Goal: Find specific page/section: Find specific page/section

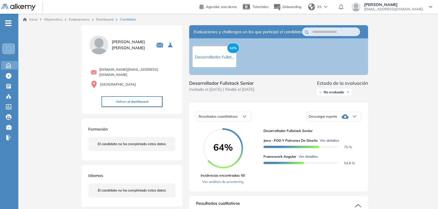
scroll to position [107, 0]
click at [12, 70] on ul "Home Home Crear Evaluación Crear Evaluación Evaluaciones Evaluaciones Candidato…" at bounding box center [9, 83] width 18 height 120
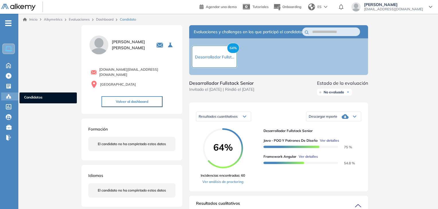
click at [7, 99] on div "Candidatos Candidatos" at bounding box center [9, 96] width 17 height 8
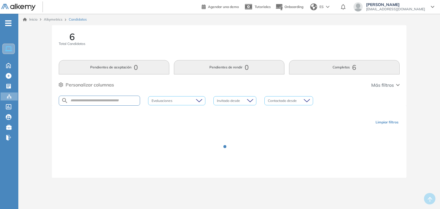
click at [189, 30] on div "6 Total Candidatos Pendientes de aceptación 0 Pendientes de rendir 0 Completos …" at bounding box center [229, 65] width 354 height 80
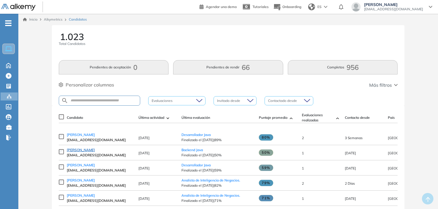
click at [88, 152] on span "[PERSON_NAME]" at bounding box center [81, 150] width 28 height 4
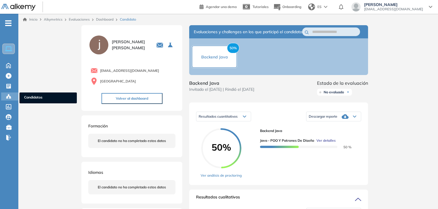
click at [9, 96] on icon at bounding box center [9, 96] width 2 height 1
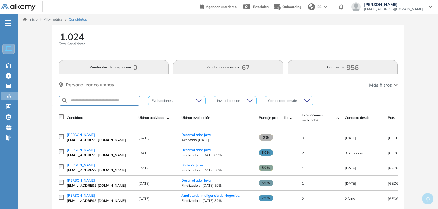
click at [95, 99] on input "text" at bounding box center [104, 101] width 72 height 4
click at [101, 99] on input "text" at bounding box center [104, 101] width 72 height 4
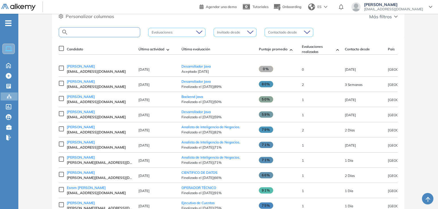
scroll to position [19, 0]
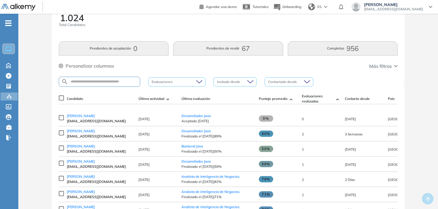
click at [165, 29] on div "1.024 Total Candidatos" at bounding box center [228, 23] width 339 height 21
click at [121, 81] on input "text" at bounding box center [104, 82] width 72 height 4
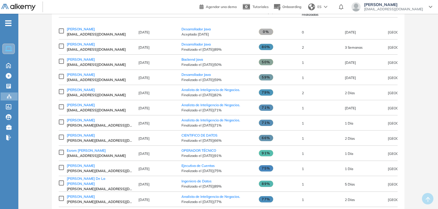
scroll to position [0, 0]
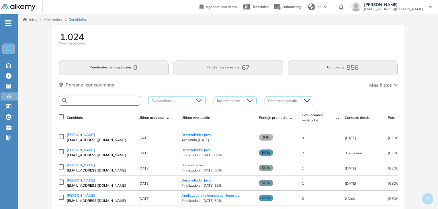
click at [100, 100] on input "text" at bounding box center [104, 101] width 72 height 4
type input "*******"
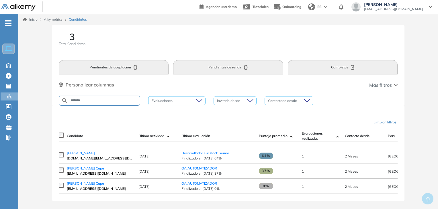
click at [92, 151] on td "[PERSON_NAME] [DOMAIN_NAME][EMAIL_ADDRESS][DOMAIN_NAME]" at bounding box center [100, 155] width 72 height 15
click at [94, 153] on link "[PERSON_NAME]" at bounding box center [100, 153] width 66 height 5
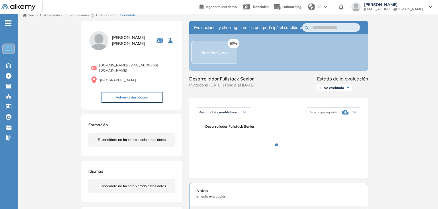
scroll to position [3, 0]
